Goal: Task Accomplishment & Management: Complete application form

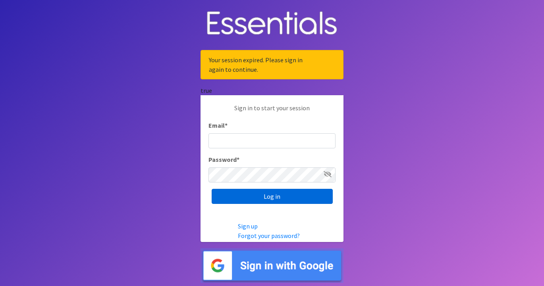
type input "[EMAIL_ADDRESS][DOMAIN_NAME]"
click at [259, 198] on input "Log in" at bounding box center [272, 196] width 121 height 15
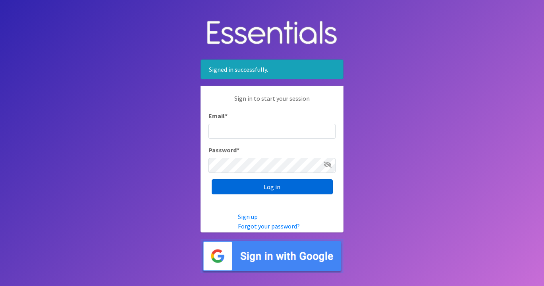
type input "[EMAIL_ADDRESS][DOMAIN_NAME]"
click at [255, 189] on input "Log in" at bounding box center [272, 186] width 121 height 15
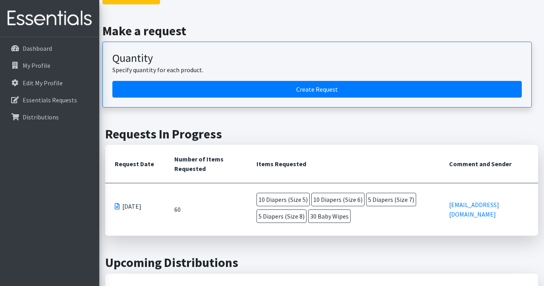
scroll to position [148, 0]
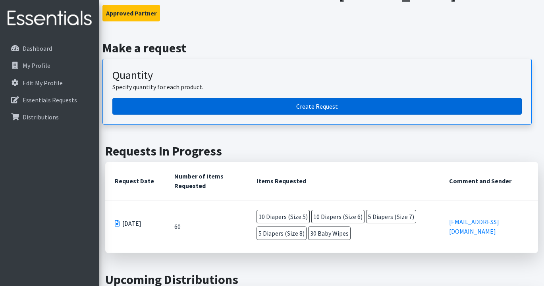
click at [318, 106] on link "Create Request" at bounding box center [316, 106] width 409 height 17
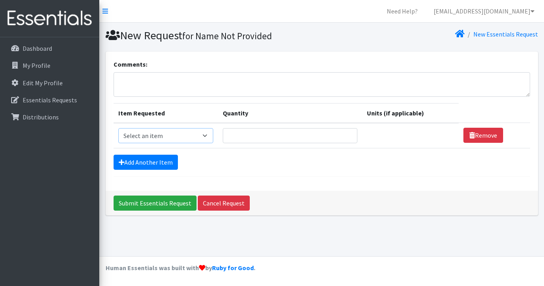
click at [213, 136] on select "Select an item Baby Wipes Diapers (Newborn). Diapers (Size 1) Diapers (Size 2) …" at bounding box center [165, 135] width 95 height 15
select select "14678"
click at [266, 136] on input "Quantity" at bounding box center [290, 135] width 135 height 15
type input "30"
click at [150, 164] on link "Add Another Item" at bounding box center [146, 162] width 64 height 15
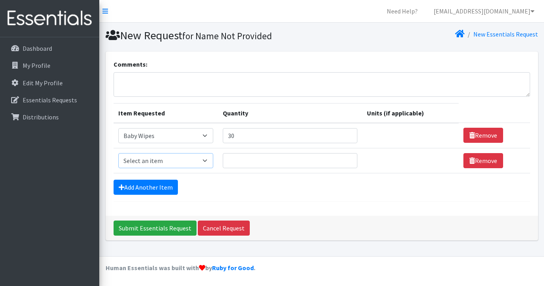
click at [213, 161] on select "Select an item Baby Wipes Diapers (Newborn). Diapers (Size 1) Diapers (Size 2) …" at bounding box center [165, 160] width 95 height 15
select select "11544"
click at [302, 162] on input "Quantity" at bounding box center [290, 160] width 135 height 15
type input "3"
click at [152, 189] on link "Add Another Item" at bounding box center [146, 187] width 64 height 15
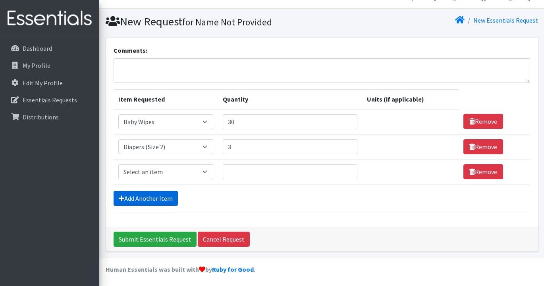
scroll to position [15, 0]
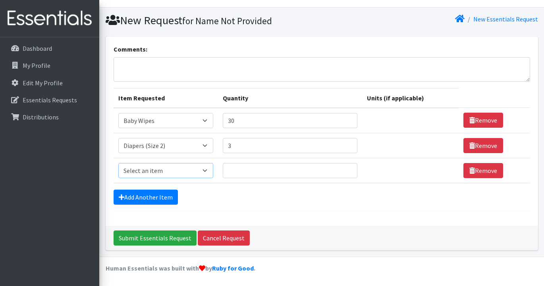
click at [213, 172] on select "Select an item Baby Wipes Diapers (Newborn). Diapers (Size 1) Diapers (Size 2) …" at bounding box center [165, 170] width 95 height 15
select select "11547"
click at [266, 170] on input "Quantity" at bounding box center [290, 170] width 135 height 15
type input "3"
click at [153, 198] on link "Add Another Item" at bounding box center [146, 197] width 64 height 15
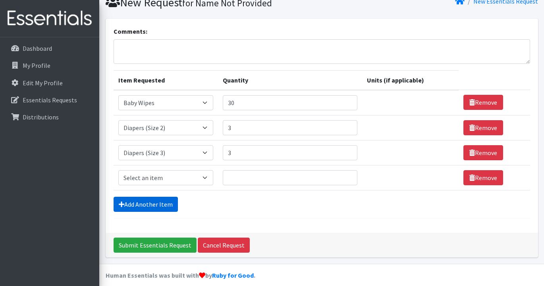
scroll to position [40, 0]
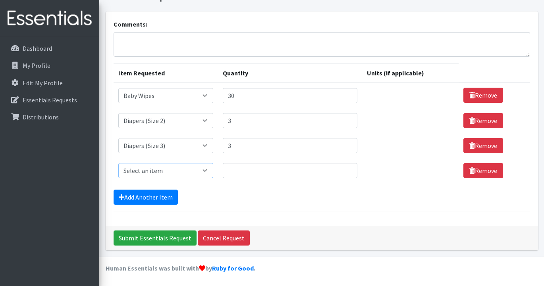
click at [212, 174] on select "Select an item Baby Wipes Diapers (Newborn). Diapers (Size 1) Diapers (Size 2) …" at bounding box center [165, 170] width 95 height 15
select select "11546"
click at [265, 171] on input "Quantity" at bounding box center [290, 170] width 135 height 15
type input "4"
click at [141, 195] on link "Add Another Item" at bounding box center [146, 197] width 64 height 15
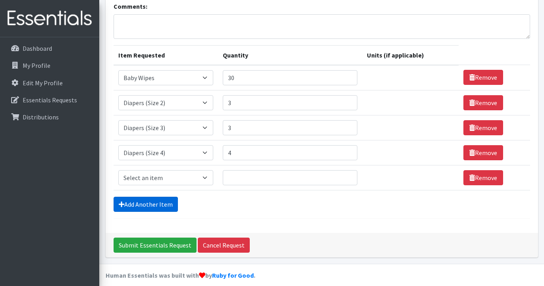
scroll to position [65, 0]
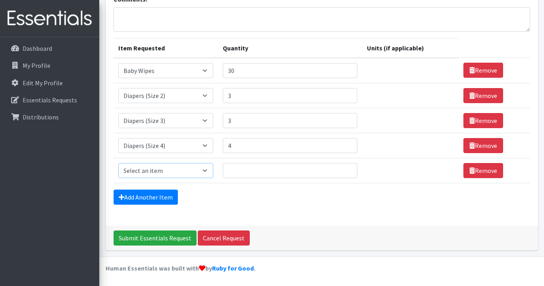
click at [212, 171] on select "Select an item Baby Wipes Diapers (Newborn). Diapers (Size 1) Diapers (Size 2) …" at bounding box center [165, 170] width 95 height 15
select select "11539"
click at [295, 171] on input "Quantity" at bounding box center [290, 170] width 135 height 15
type input "5"
click at [151, 199] on link "Add Another Item" at bounding box center [146, 197] width 64 height 15
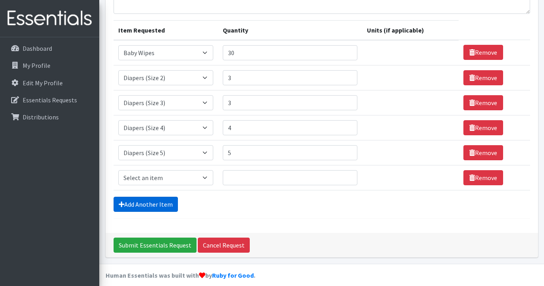
scroll to position [90, 0]
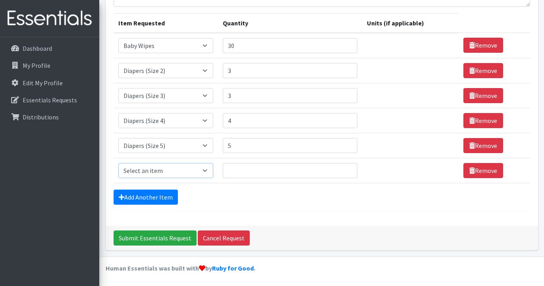
click at [213, 173] on select "Select an item Baby Wipes Diapers (Newborn). Diapers (Size 1) Diapers (Size 2) …" at bounding box center [165, 170] width 95 height 15
select select "11523"
click at [266, 173] on input "Quantity" at bounding box center [290, 170] width 135 height 15
type input "10"
click at [152, 200] on link "Add Another Item" at bounding box center [146, 197] width 64 height 15
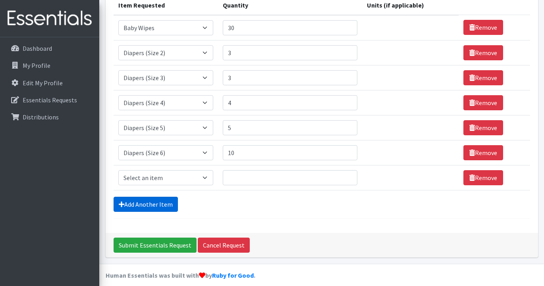
scroll to position [115, 0]
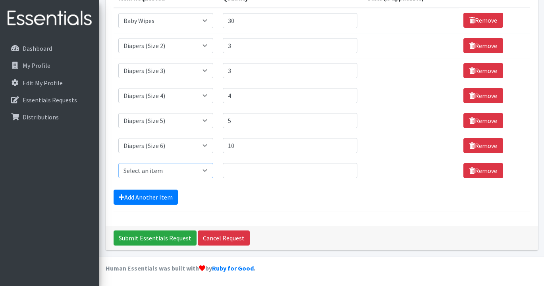
click at [213, 172] on select "Select an item Baby Wipes Diapers (Newborn). Diapers (Size 1) Diapers (Size 2) …" at bounding box center [165, 170] width 95 height 15
select select "14677"
click at [254, 171] on input "Quantity" at bounding box center [290, 170] width 135 height 15
type input "5"
click at [167, 239] on input "Submit Essentials Request" at bounding box center [155, 238] width 83 height 15
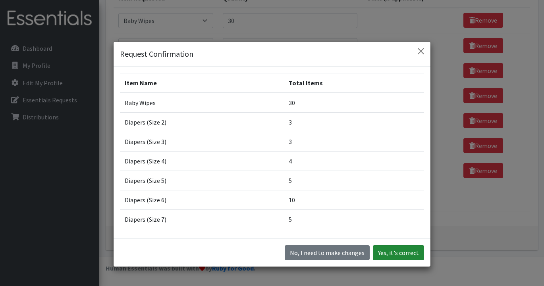
click at [399, 254] on button "Yes, it's correct" at bounding box center [398, 252] width 51 height 15
